Goal: Check status: Check status

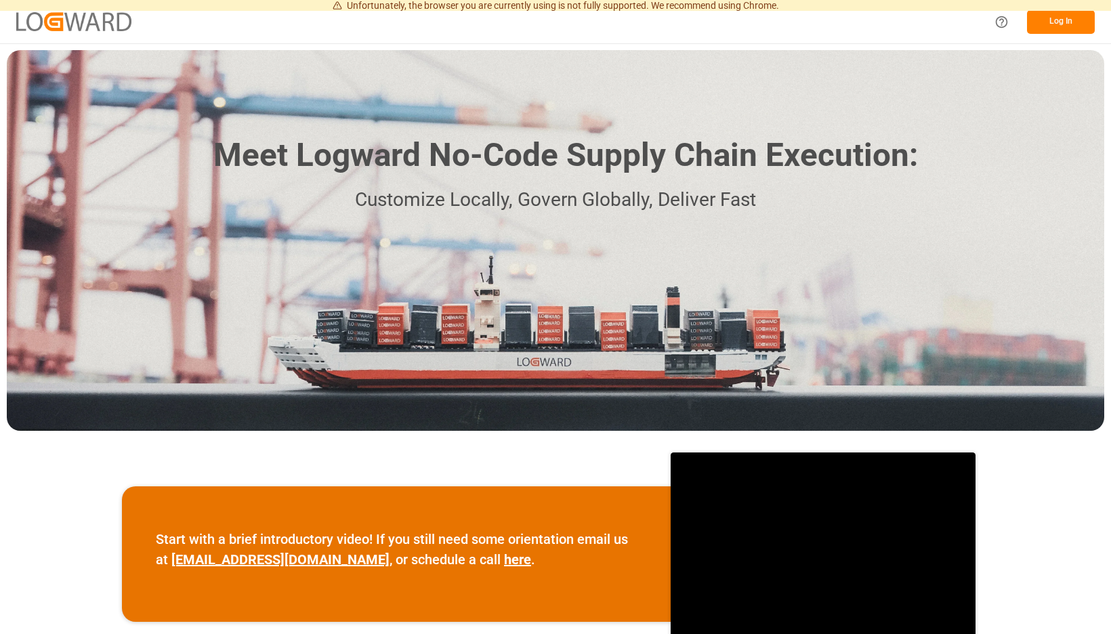
click at [1065, 24] on button "Log In" at bounding box center [1061, 22] width 68 height 24
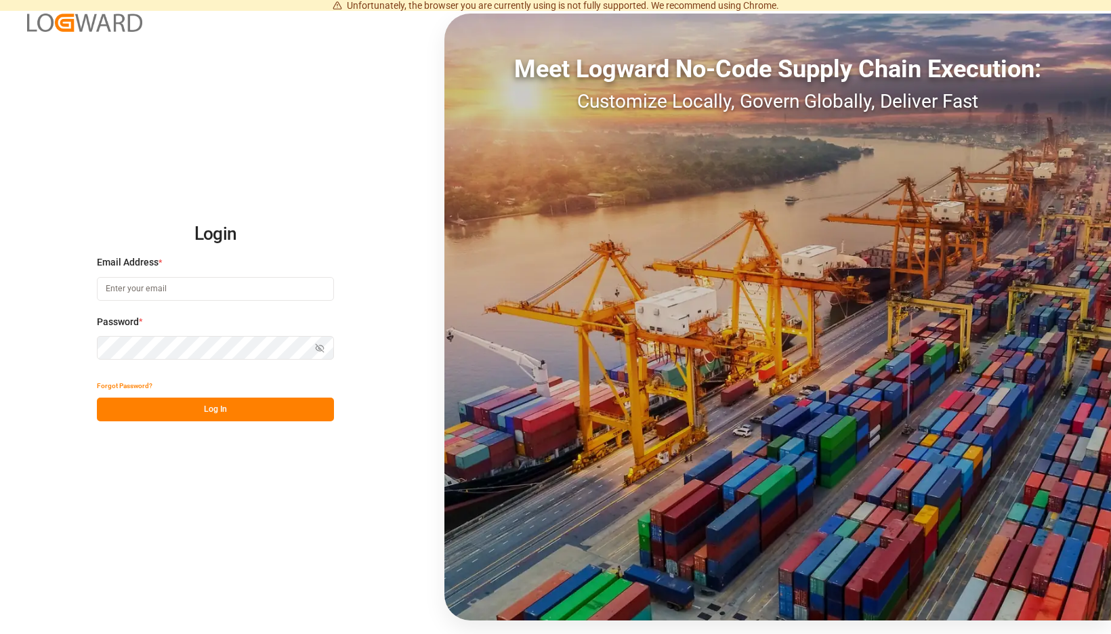
type input "[EMAIL_ADDRESS][PERSON_NAME][DOMAIN_NAME]"
click at [332, 417] on button "Log In" at bounding box center [215, 410] width 237 height 24
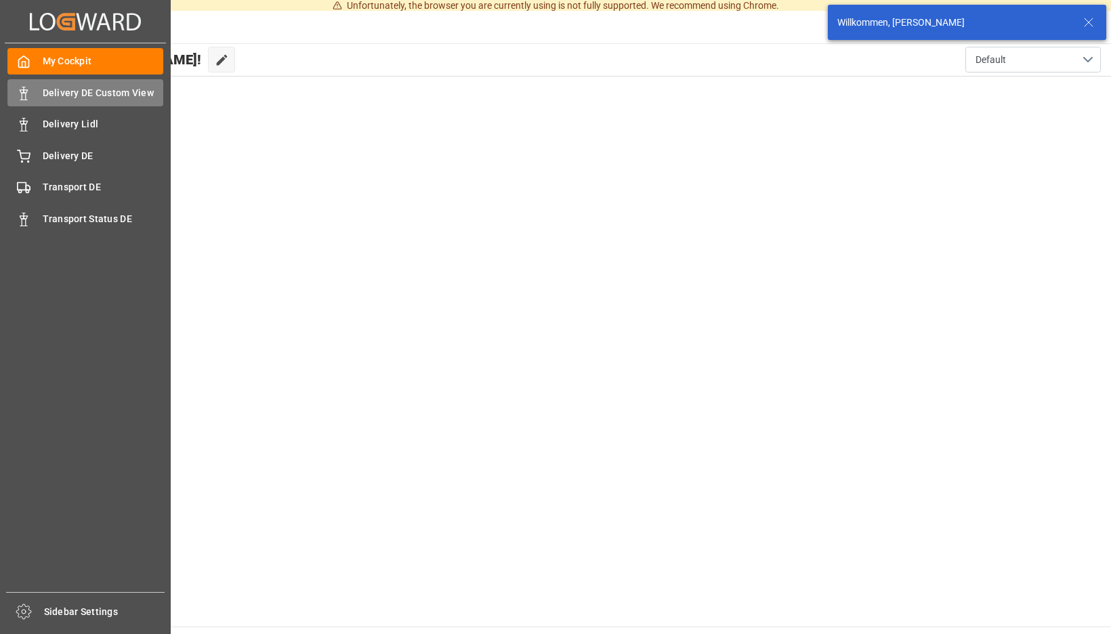
click at [22, 87] on icon at bounding box center [24, 94] width 14 height 14
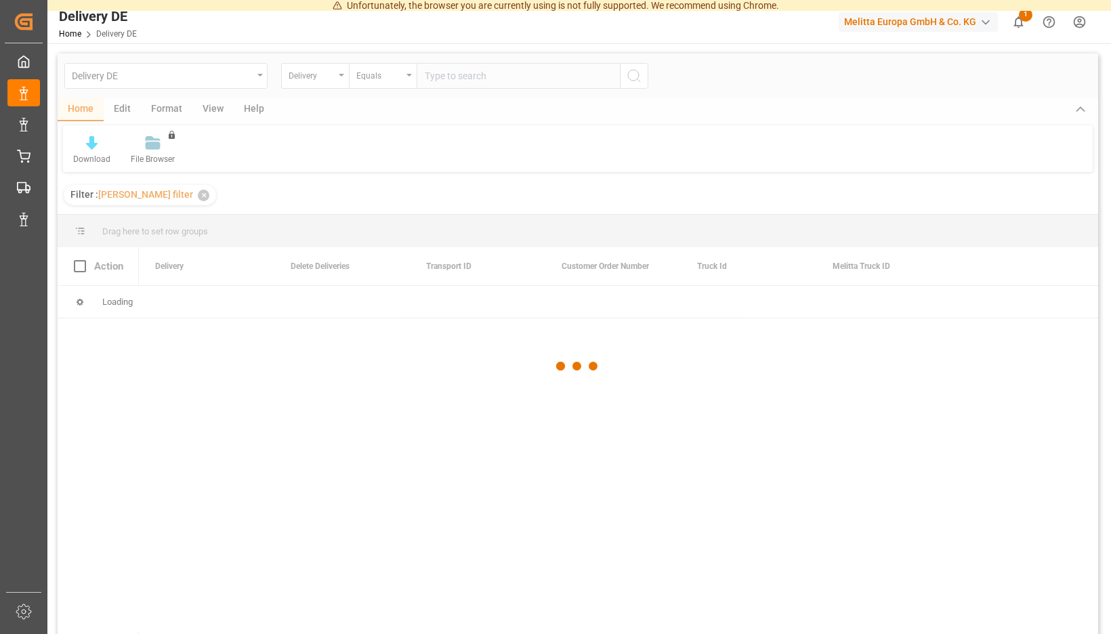
type input "92557911"
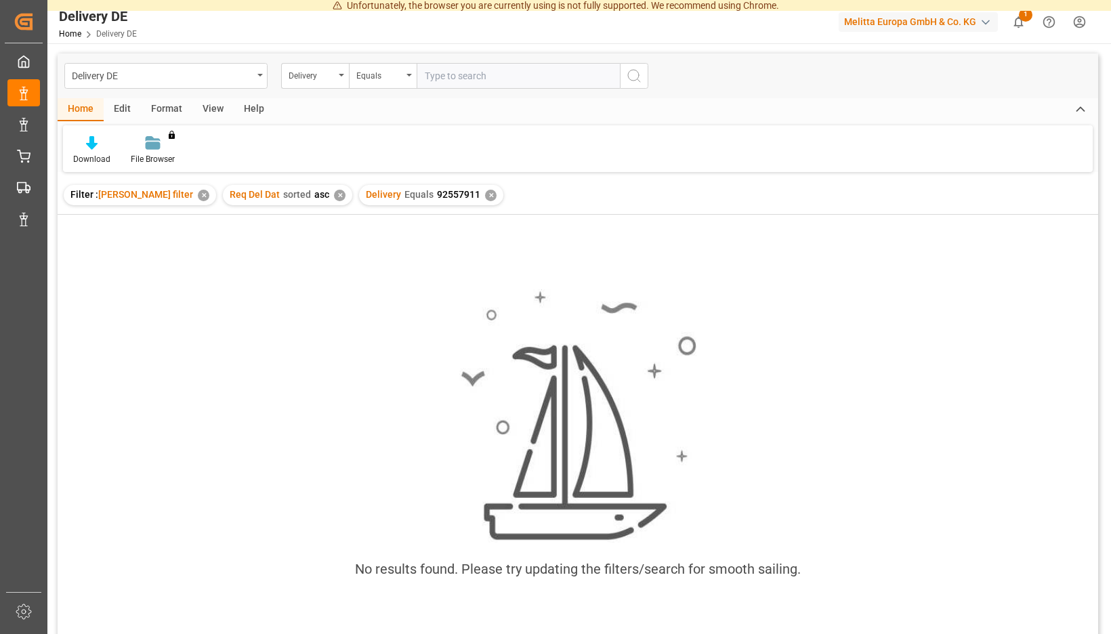
click at [620, 78] on input "text" at bounding box center [518, 76] width 203 height 26
paste input "92557910"
type input "92557910"
click at [497, 195] on div "✕" at bounding box center [491, 196] width 12 height 12
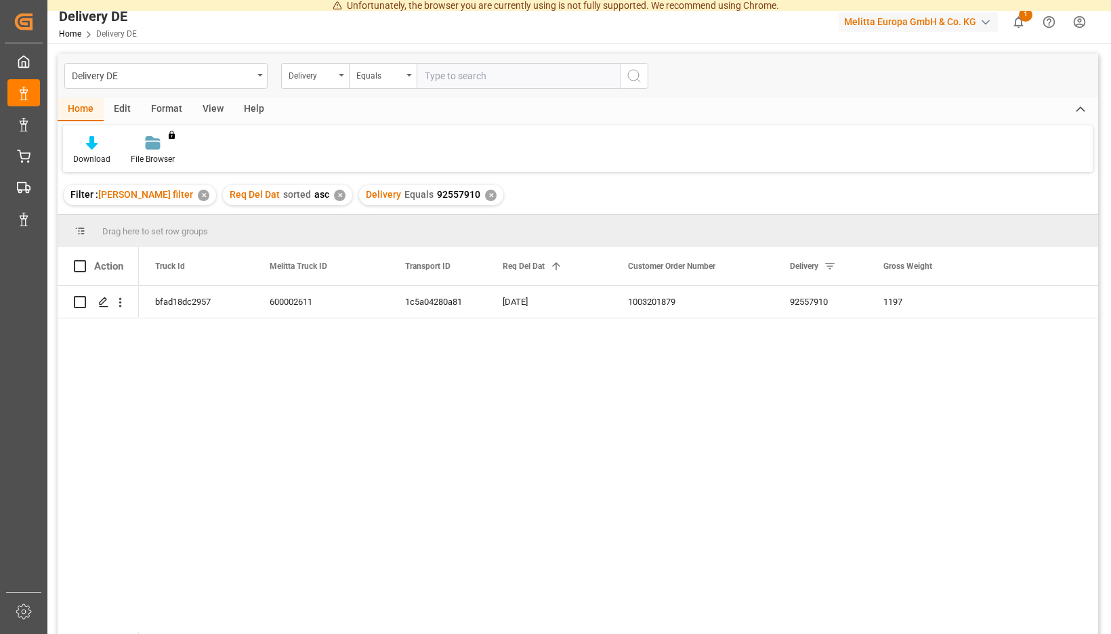
click at [497, 195] on div "✕" at bounding box center [491, 196] width 12 height 12
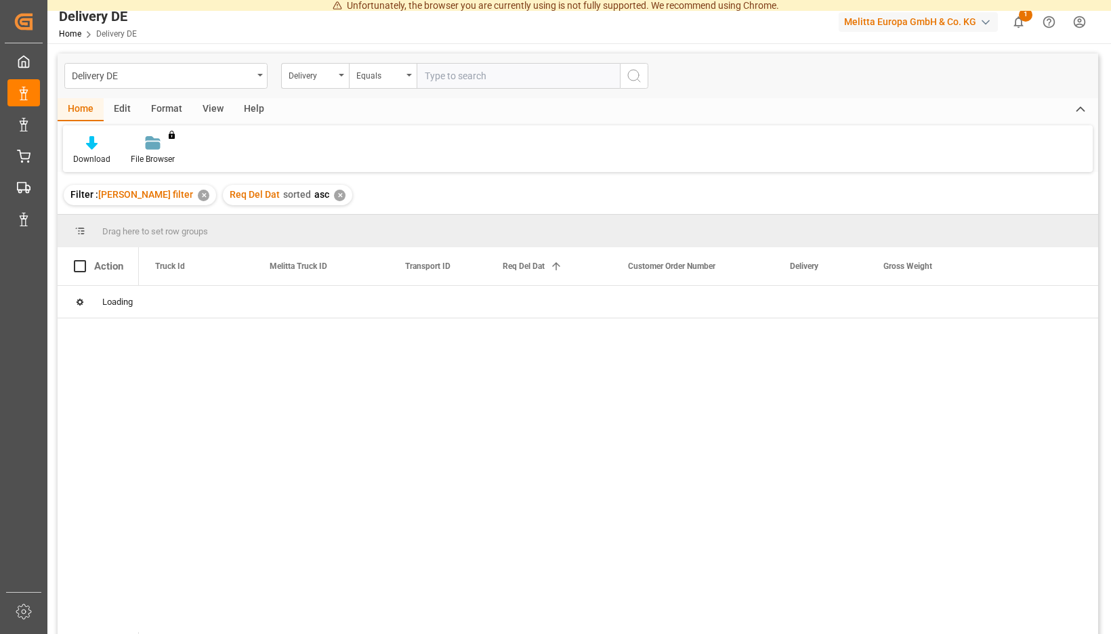
click at [620, 75] on input "text" at bounding box center [518, 76] width 203 height 26
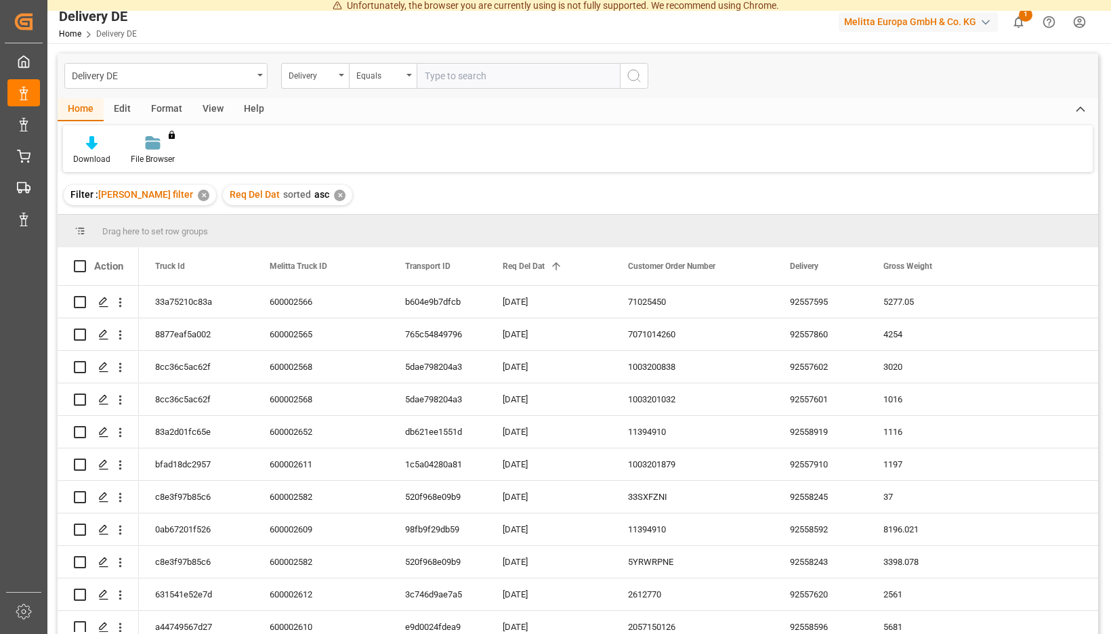
paste input "1c5a04280a81"
type input "1c5a04280a81"
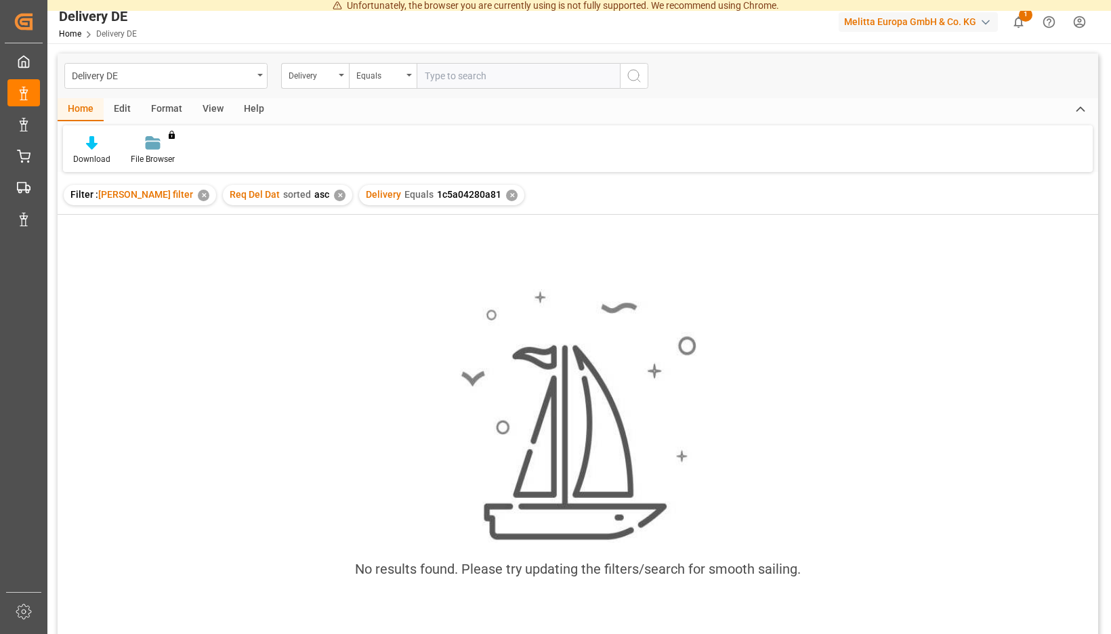
click at [525, 200] on div "Delivery Equals 1c5a04280a81 ✕" at bounding box center [441, 195] width 165 height 20
click at [518, 196] on div "✕" at bounding box center [512, 196] width 12 height 12
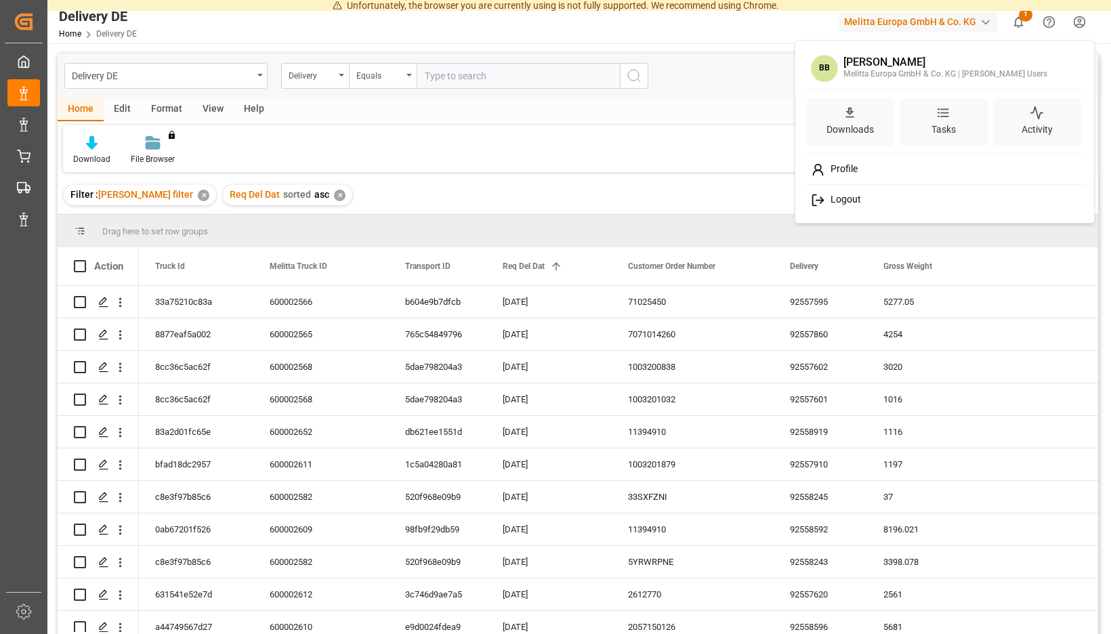
click at [853, 198] on span "Logout" at bounding box center [843, 200] width 36 height 12
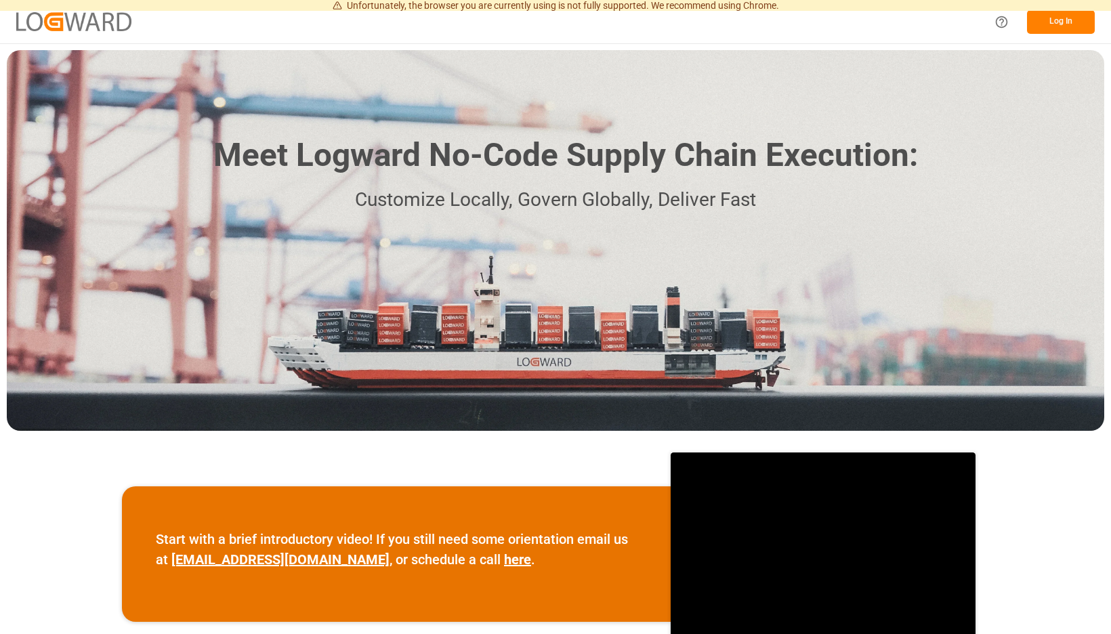
click at [1063, 24] on button "Log In" at bounding box center [1061, 22] width 68 height 24
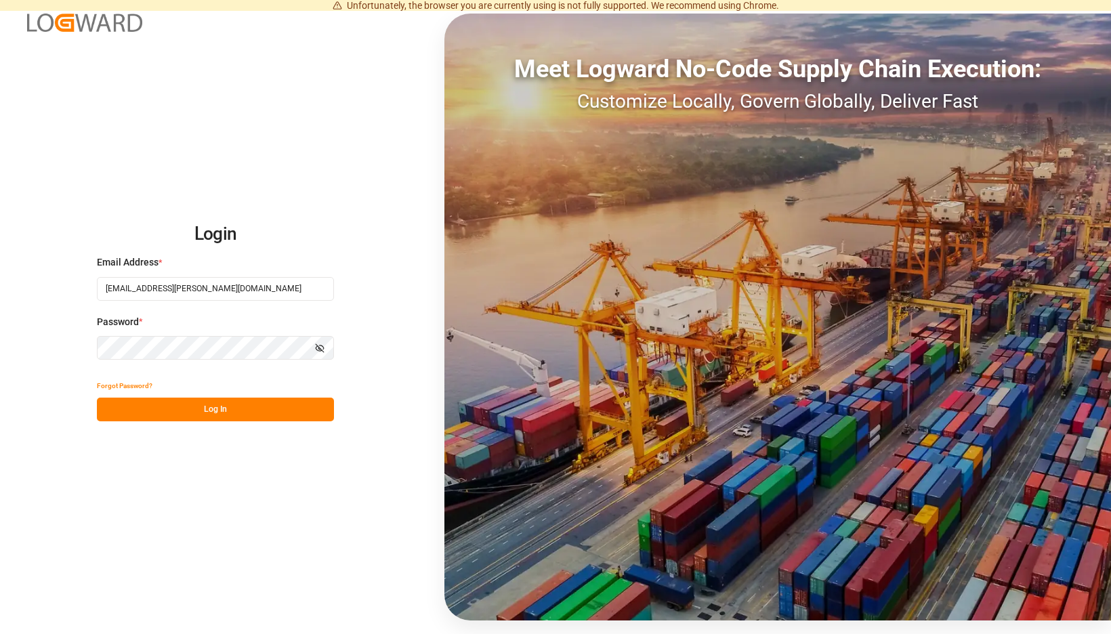
click at [311, 409] on button "Log In" at bounding box center [215, 410] width 237 height 24
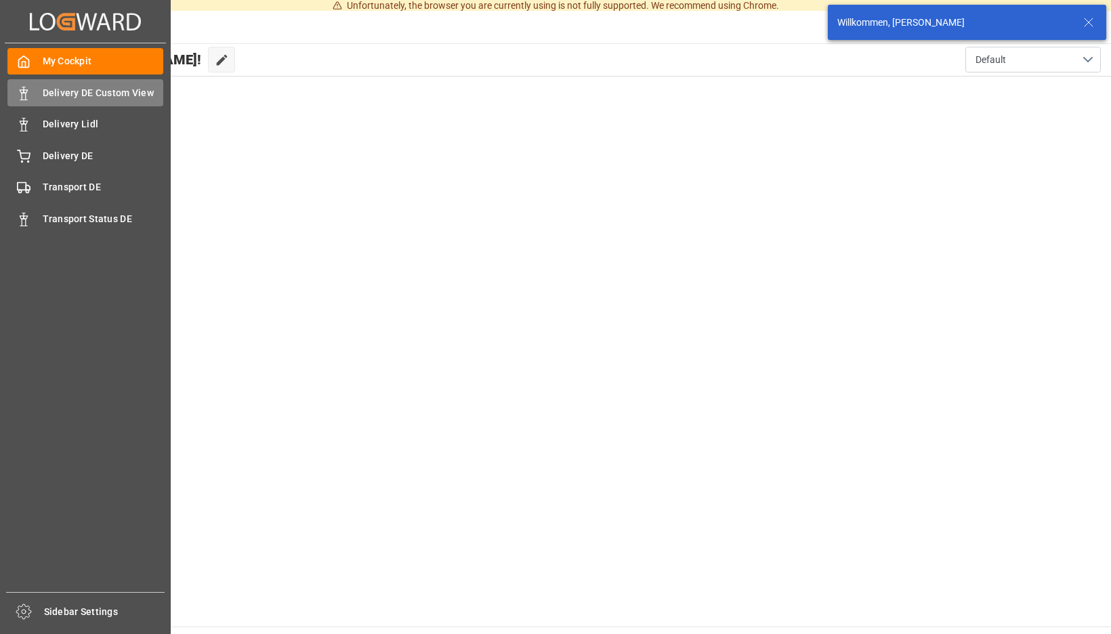
click at [21, 94] on icon at bounding box center [24, 94] width 14 height 14
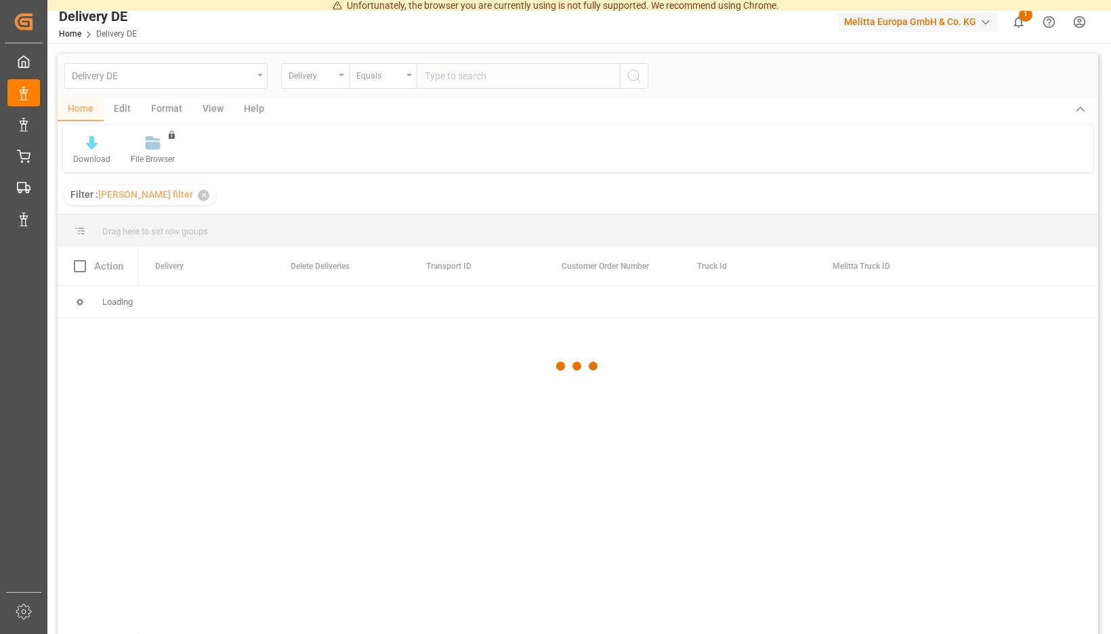
type input "92557911"
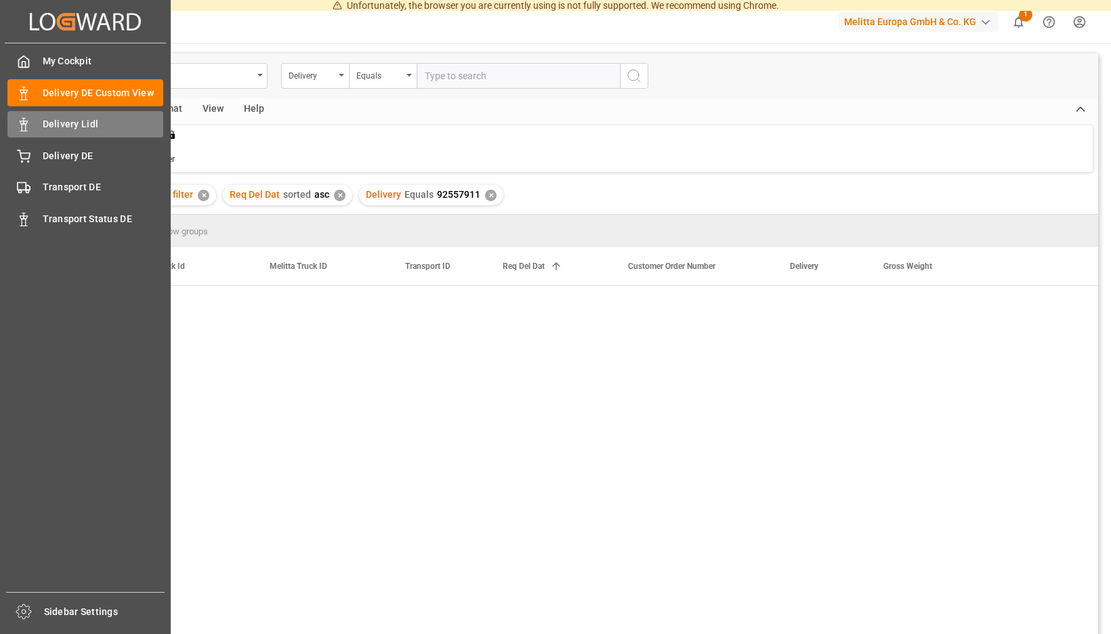
click at [35, 127] on div "Delivery Lidl Delivery Lidl" at bounding box center [85, 124] width 156 height 26
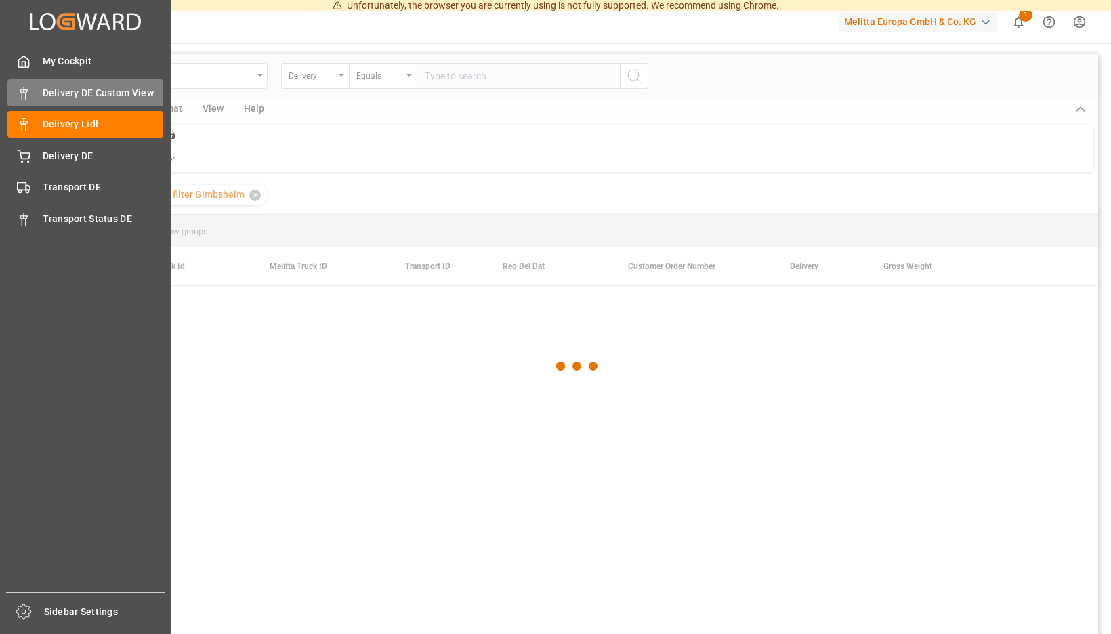
click at [90, 99] on span "Delivery DE Custom View" at bounding box center [103, 93] width 121 height 14
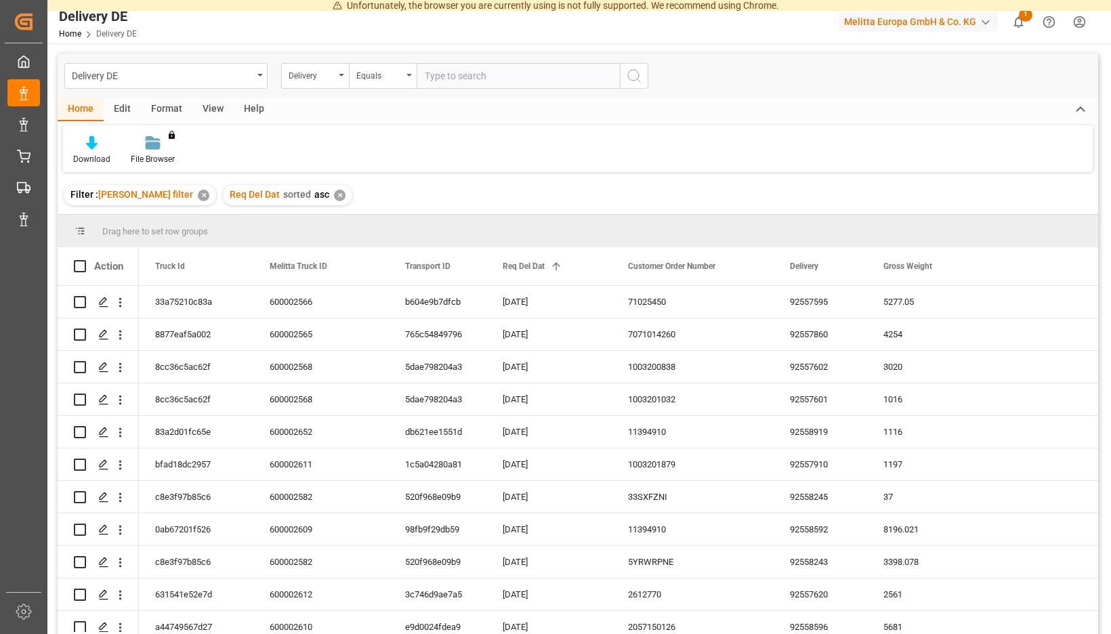
click at [620, 79] on input "text" at bounding box center [518, 76] width 203 height 26
paste input "92557910"
type input "92557910"
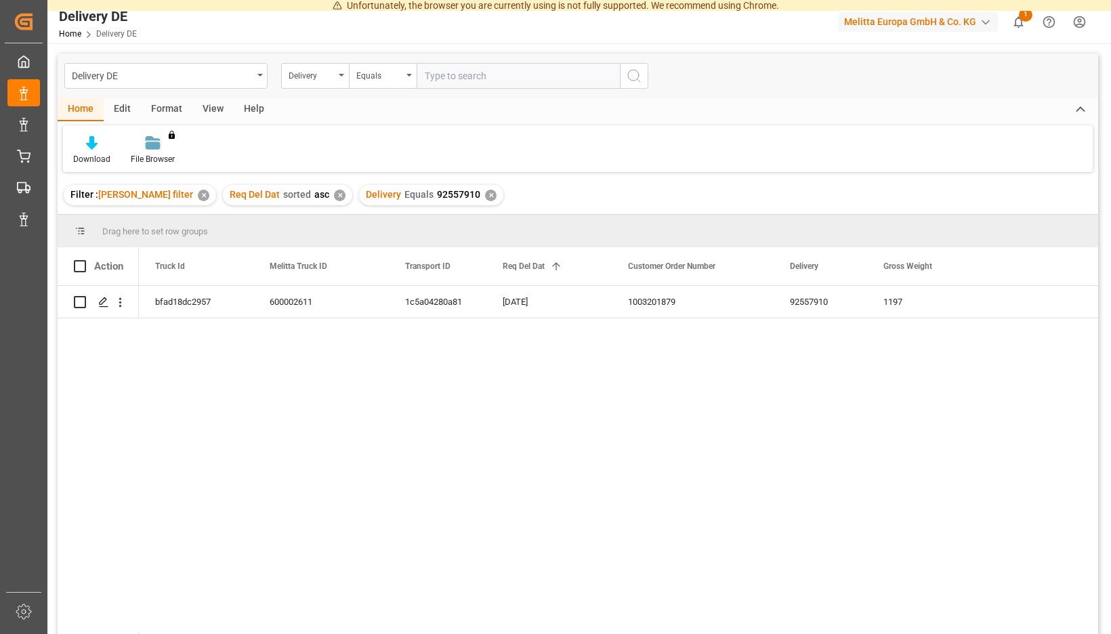
click at [497, 190] on div "✕" at bounding box center [491, 196] width 12 height 12
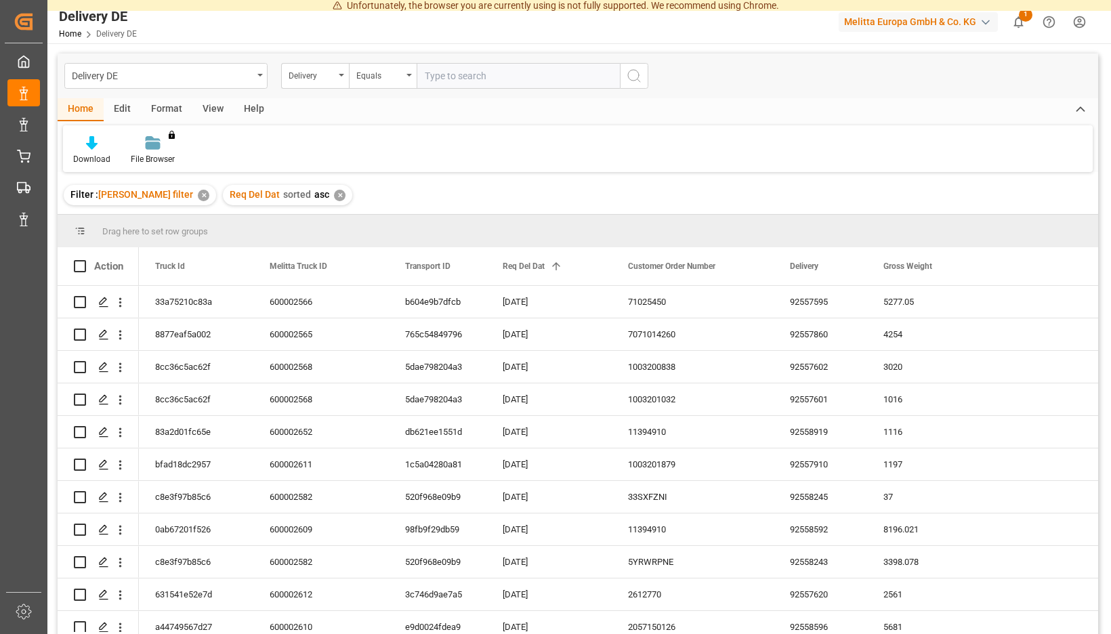
click at [589, 81] on input "text" at bounding box center [518, 76] width 203 height 26
paste input "92557911"
type input "92557911"
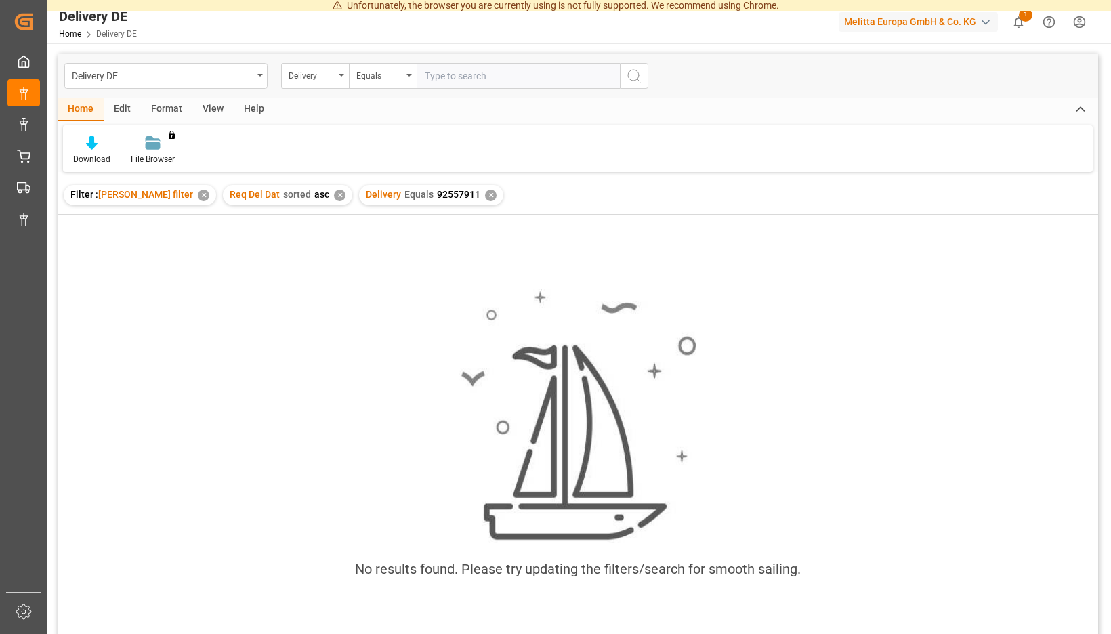
click at [497, 192] on div "✕" at bounding box center [491, 196] width 12 height 12
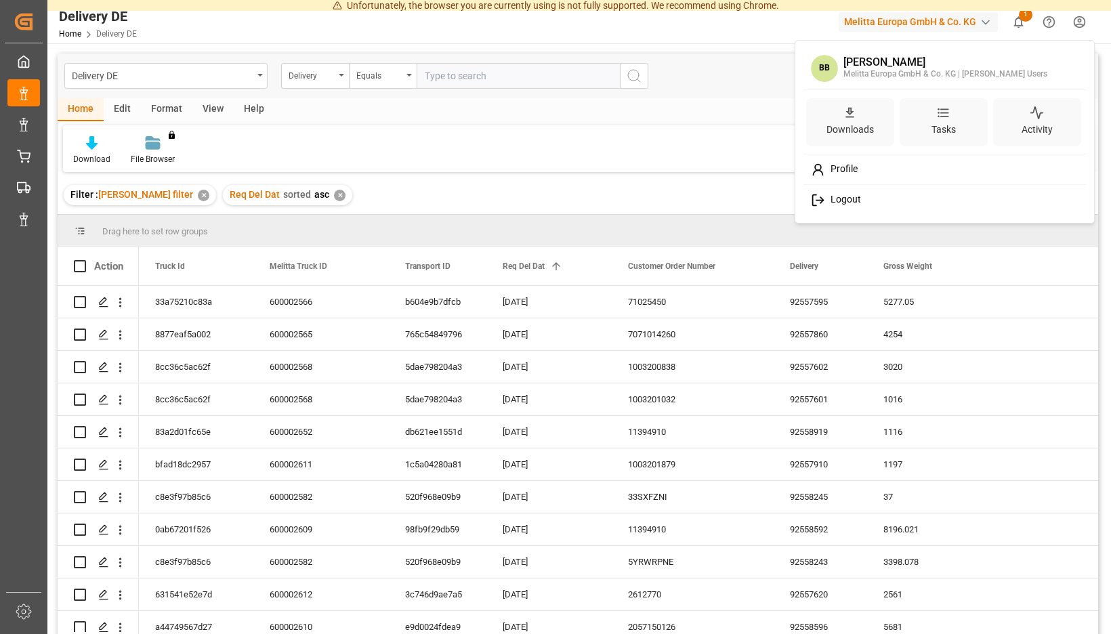
click at [842, 199] on span "Logout" at bounding box center [843, 200] width 36 height 12
